Goal: Task Accomplishment & Management: Complete application form

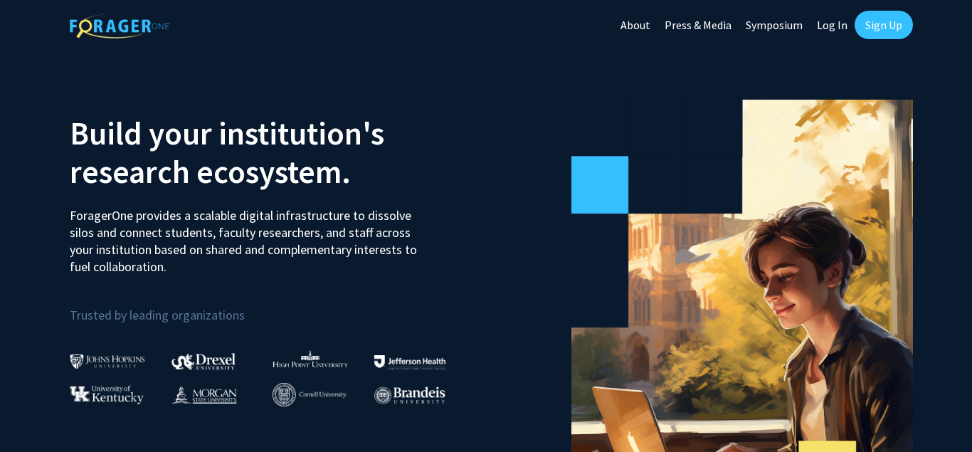
click at [830, 27] on link "Log In" at bounding box center [832, 25] width 45 height 50
select select
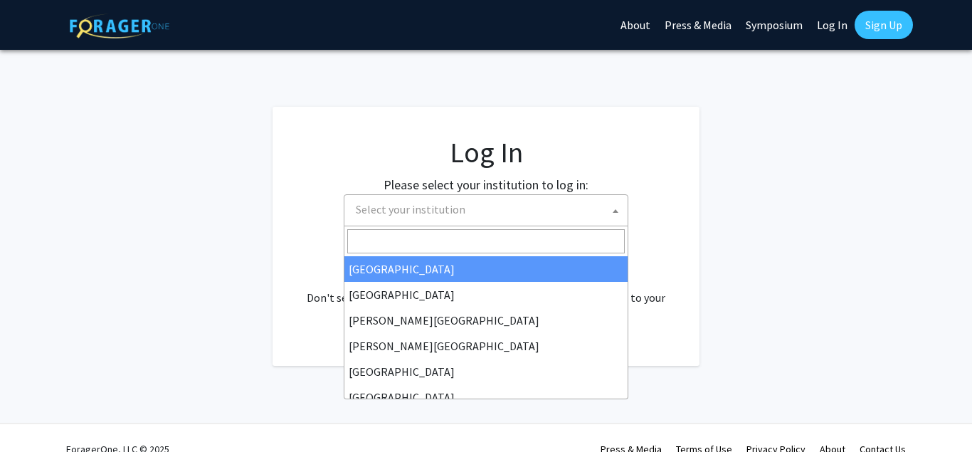
click at [613, 208] on span at bounding box center [615, 210] width 14 height 31
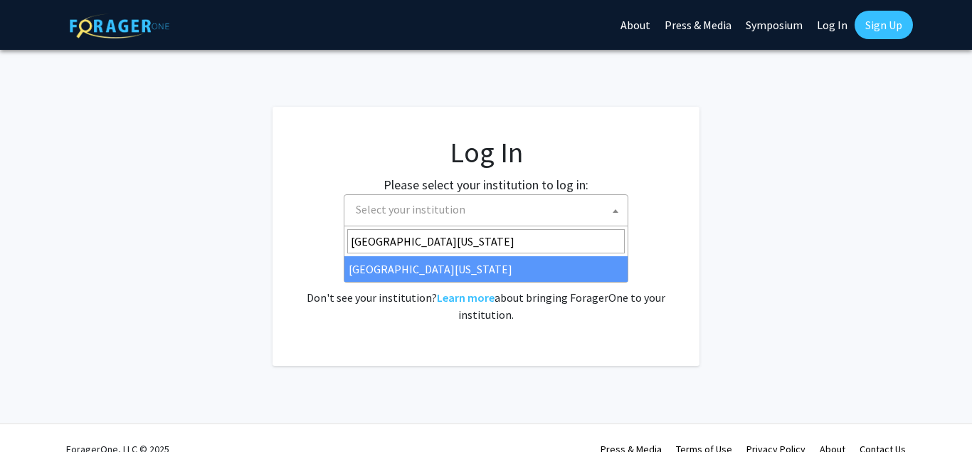
type input "[GEOGRAPHIC_DATA][US_STATE]"
select select "33"
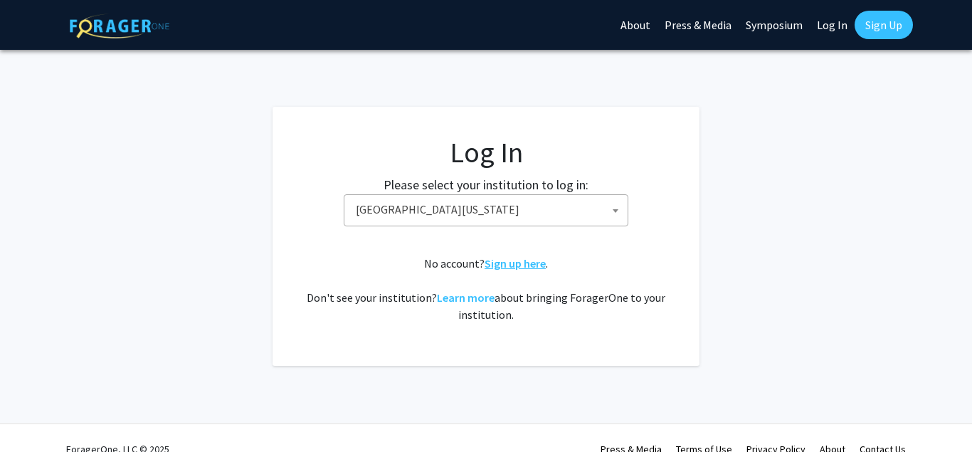
click at [534, 265] on link "Sign up here" at bounding box center [515, 263] width 61 height 14
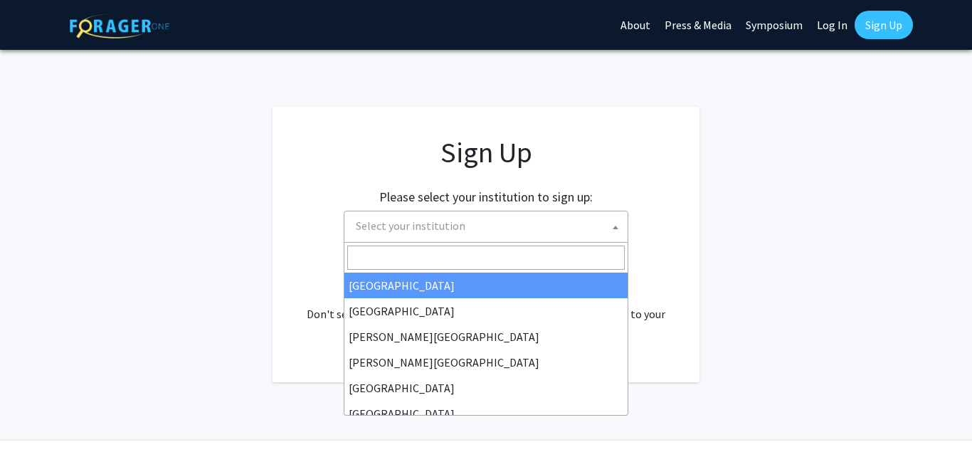
click at [496, 234] on span "Select your institution" at bounding box center [488, 225] width 277 height 29
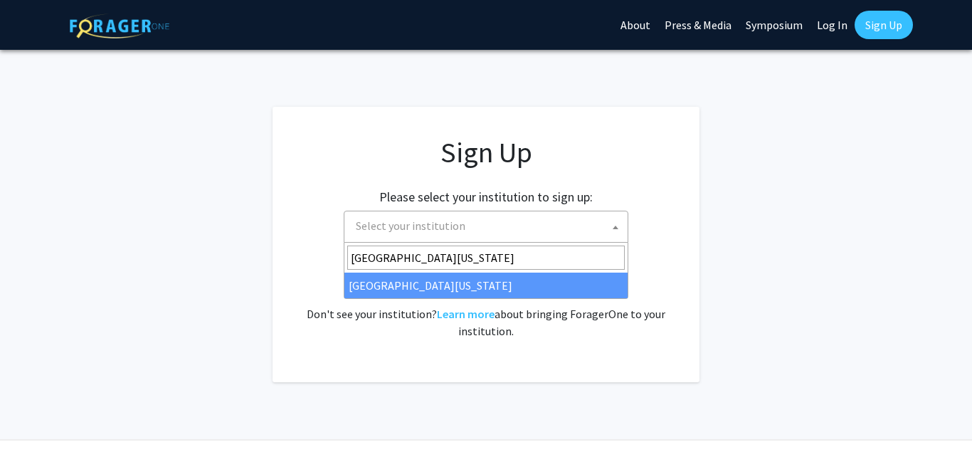
type input "[GEOGRAPHIC_DATA][US_STATE]"
select select "33"
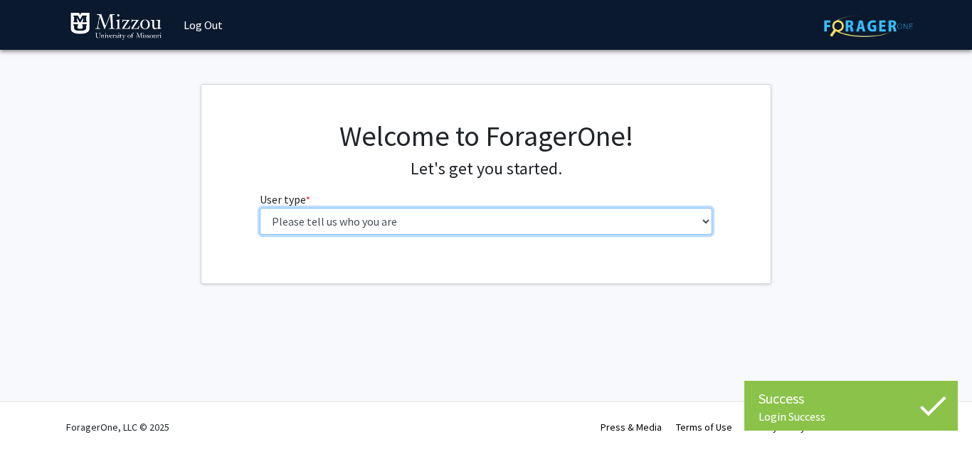
click at [260, 208] on select "Please tell us who you are Undergraduate Student Master's Student Doctoral Cand…" at bounding box center [486, 221] width 453 height 27
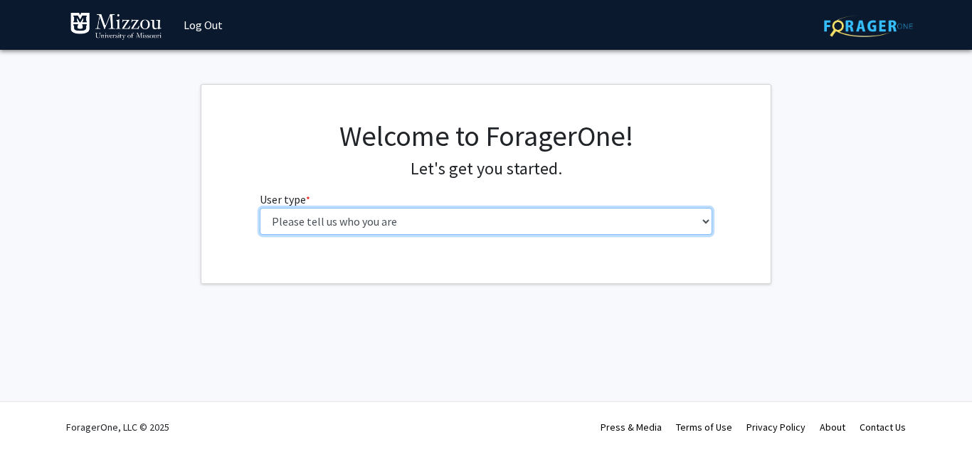
select select "5: faculty"
click option "Faculty" at bounding box center [0, 0] width 0 height 0
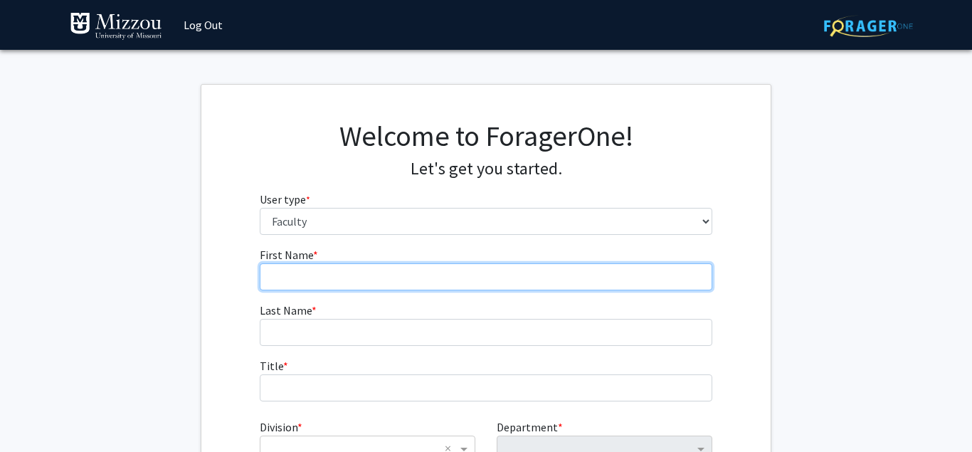
click at [287, 287] on input "First Name * required" at bounding box center [486, 276] width 453 height 27
type input "Hsin-I Sydney"
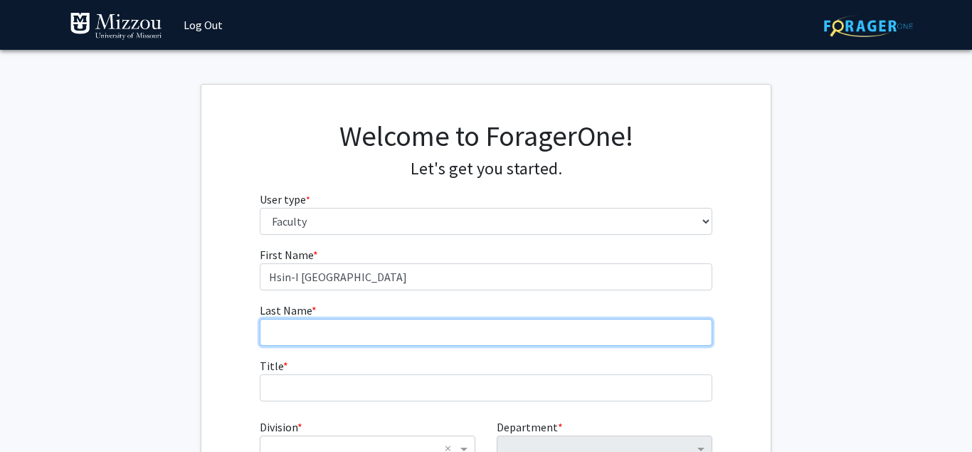
click at [296, 329] on input "Last Name * required" at bounding box center [486, 332] width 453 height 27
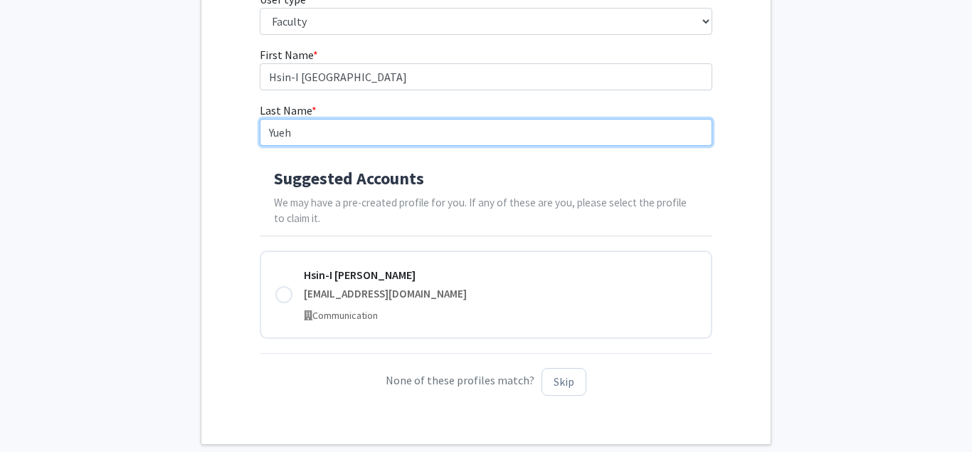
scroll to position [204, 0]
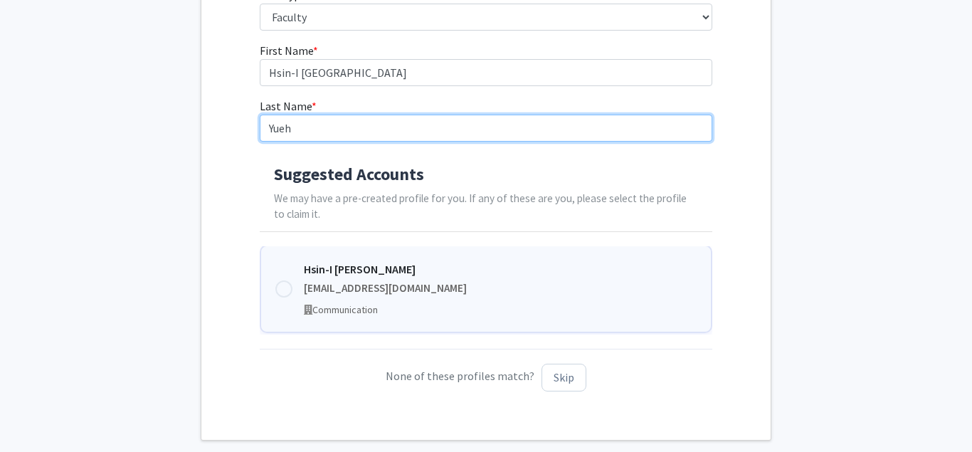
type input "Yueh"
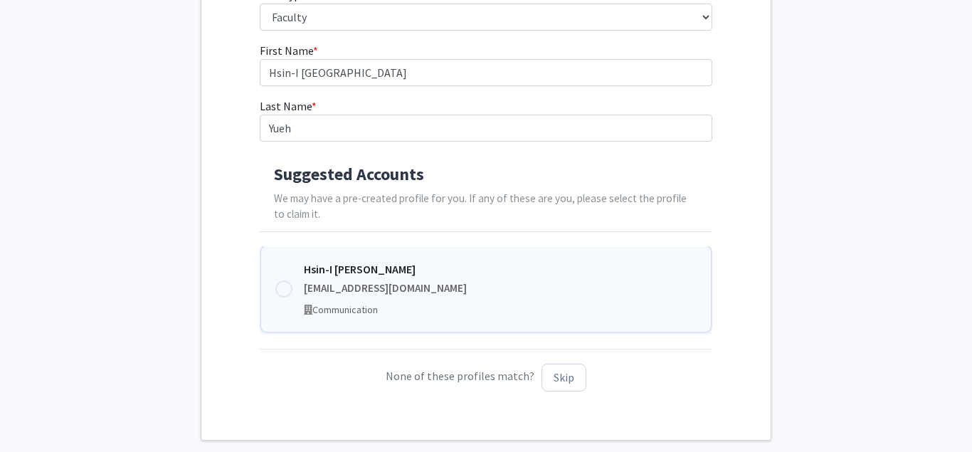
click at [282, 286] on div at bounding box center [283, 288] width 17 height 17
type input "Hsin-I Sydney"
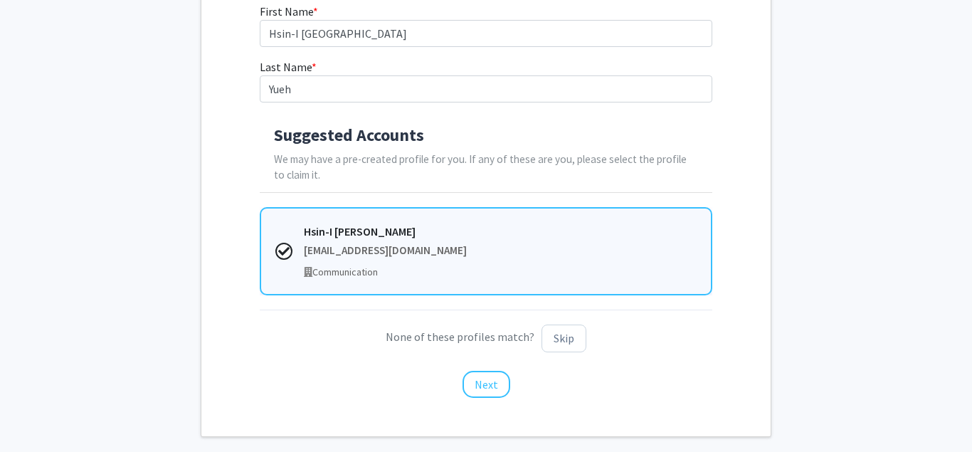
scroll to position [245, 0]
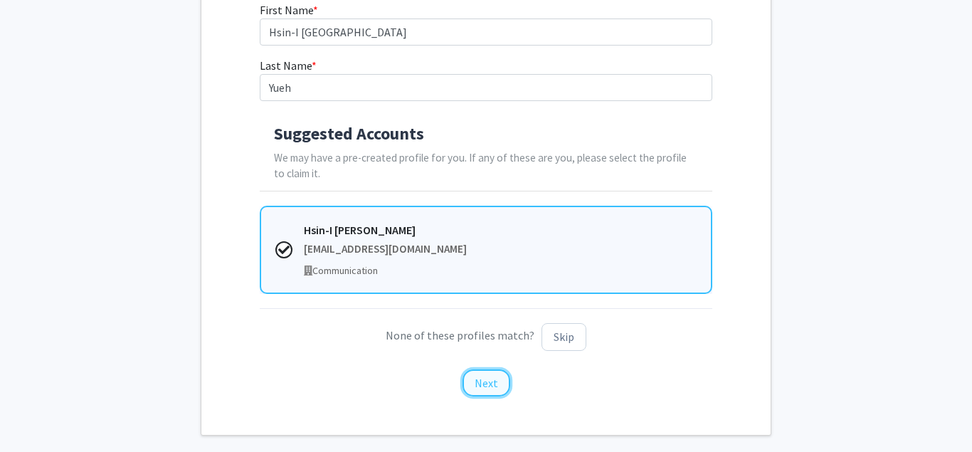
click at [483, 384] on button "Next" at bounding box center [486, 382] width 48 height 27
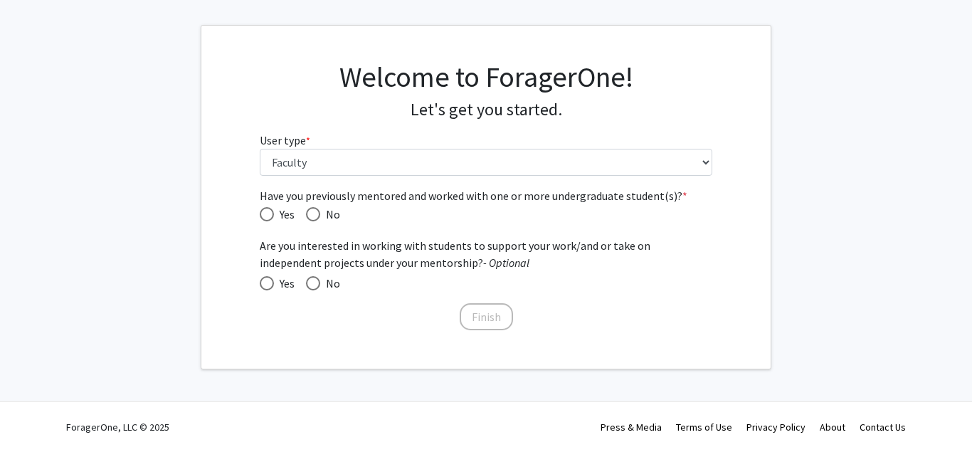
scroll to position [59, 0]
click at [315, 213] on span "Have you previously mentored and worked with one or more undergraduate student(…" at bounding box center [313, 214] width 14 height 14
click at [315, 213] on input "No" at bounding box center [313, 214] width 14 height 14
radio input "true"
click at [268, 280] on span at bounding box center [267, 283] width 14 height 14
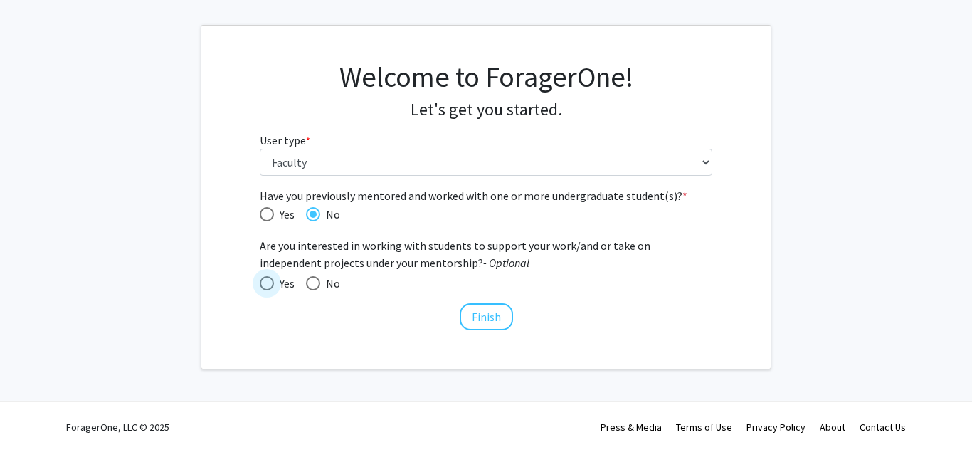
click at [268, 280] on input "Yes" at bounding box center [267, 283] width 14 height 14
radio input "true"
click at [492, 319] on button "Finish" at bounding box center [486, 316] width 53 height 27
